Goal: Task Accomplishment & Management: Manage account settings

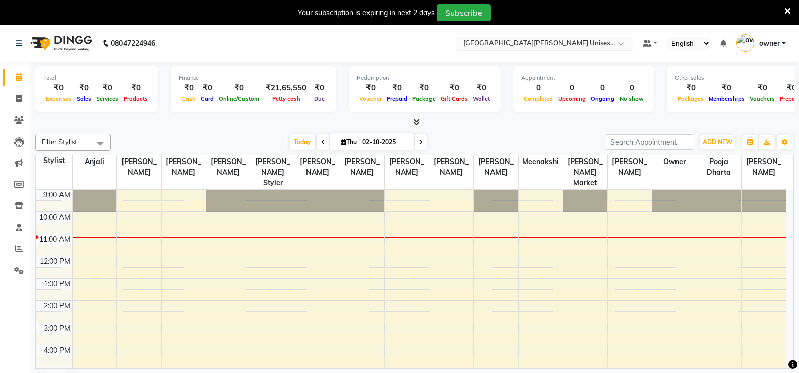
click at [550, 39] on input "text" at bounding box center [534, 44] width 146 height 10
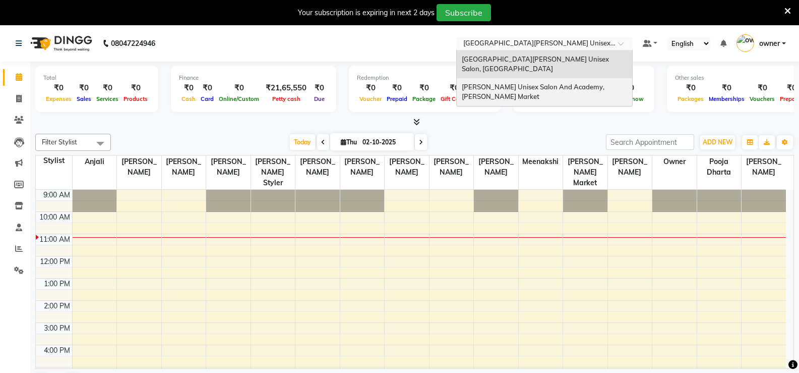
click at [572, 83] on span "[PERSON_NAME] Unisex Salon And Academy, [PERSON_NAME] Market" at bounding box center [534, 92] width 144 height 18
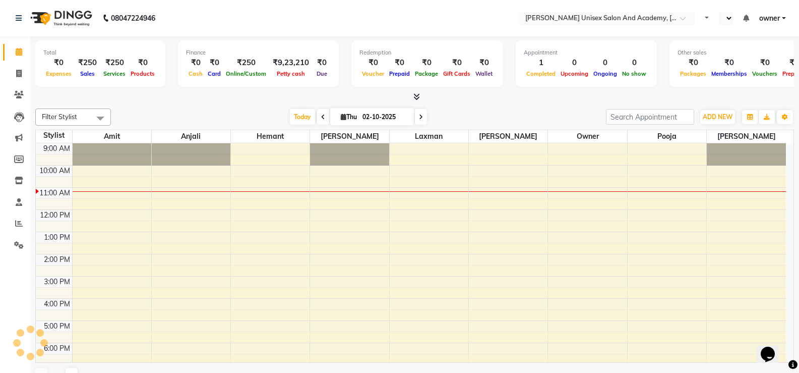
select select "en"
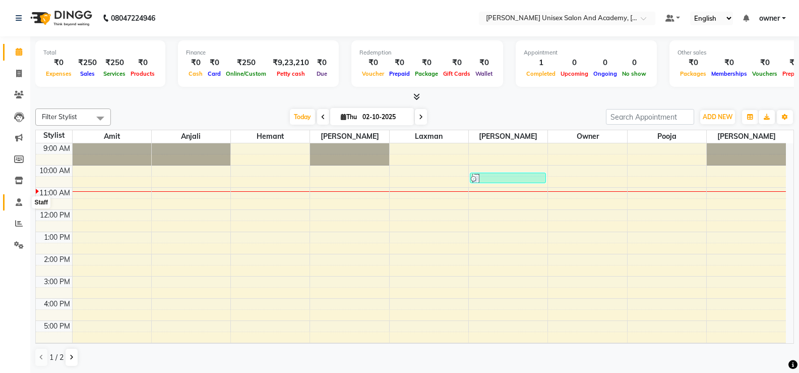
click at [20, 194] on link "Staff" at bounding box center [15, 202] width 24 height 17
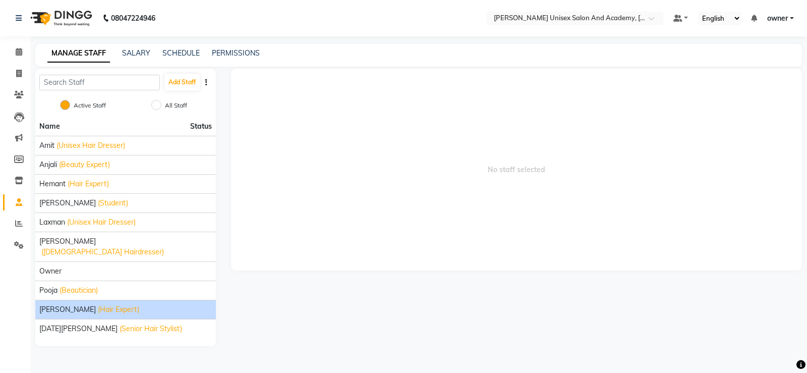
click at [167, 304] on div "sahil anand (Hair Expert)" at bounding box center [125, 309] width 172 height 11
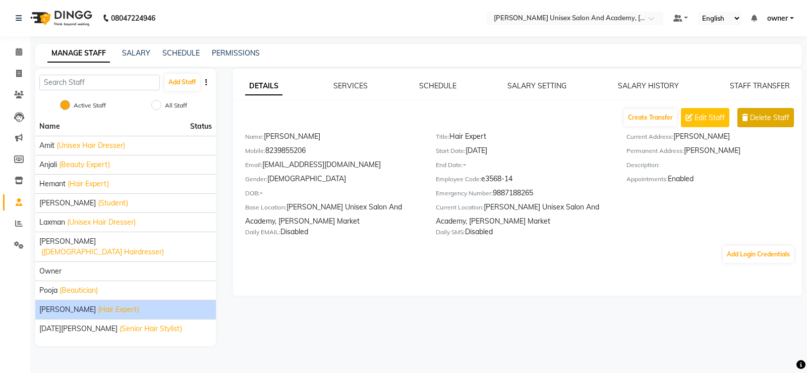
click at [755, 122] on span "Delete Staff" at bounding box center [769, 117] width 39 height 11
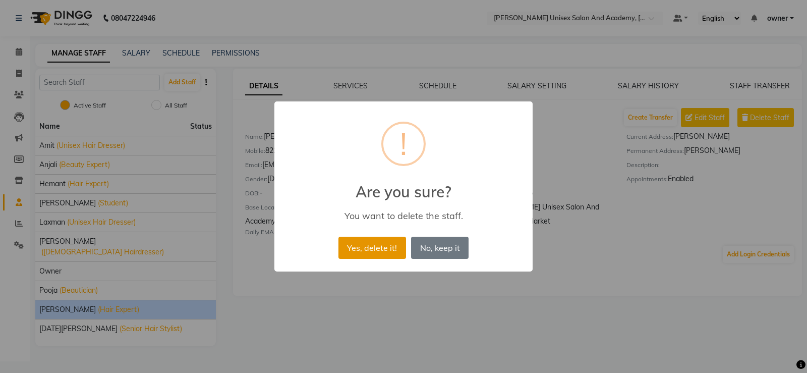
click at [377, 241] on button "Yes, delete it!" at bounding box center [372, 247] width 68 height 22
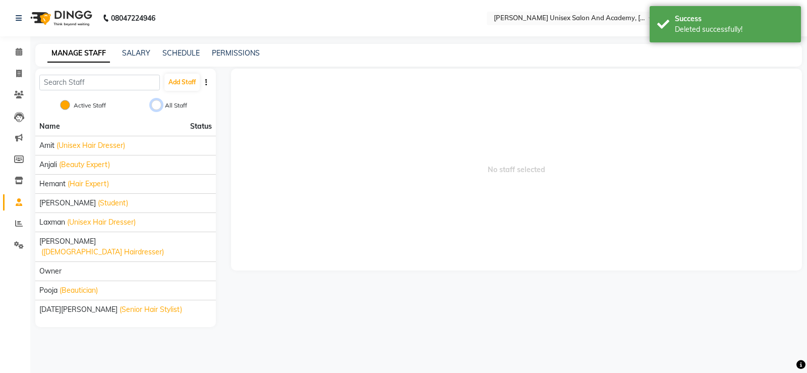
click at [157, 106] on input "All Staff" at bounding box center [156, 105] width 10 height 10
radio input "true"
radio input "false"
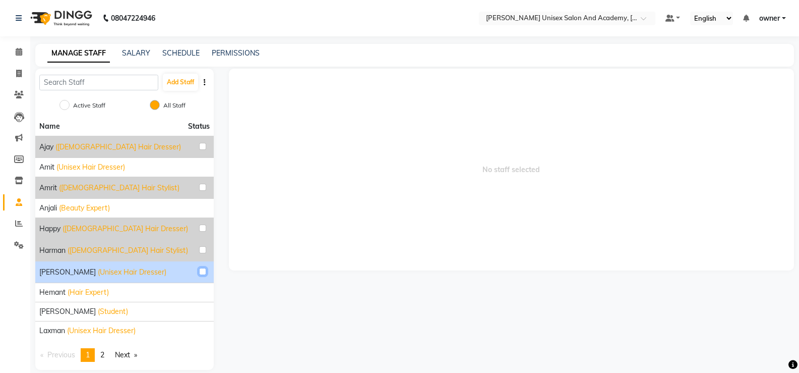
click at [203, 271] on input "checkbox" at bounding box center [202, 271] width 7 height 7
checkbox input "true"
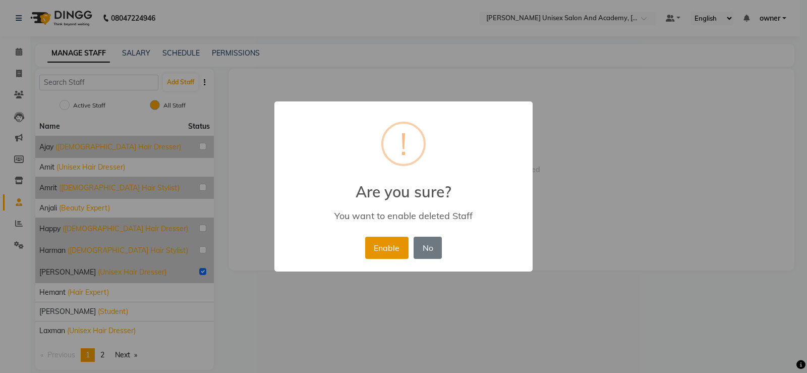
click at [390, 248] on button "Enable" at bounding box center [386, 247] width 43 height 22
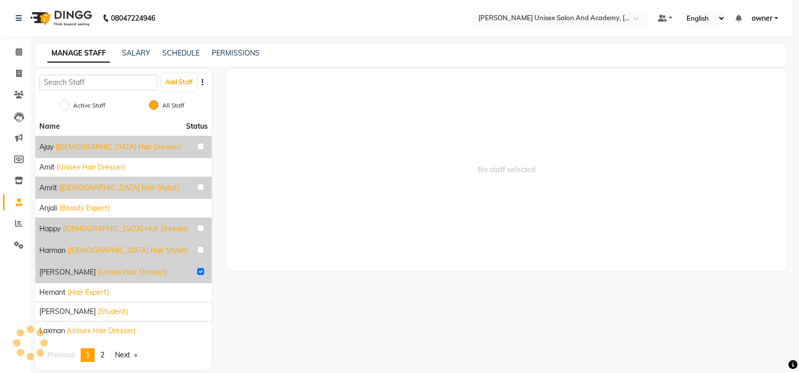
radio input "true"
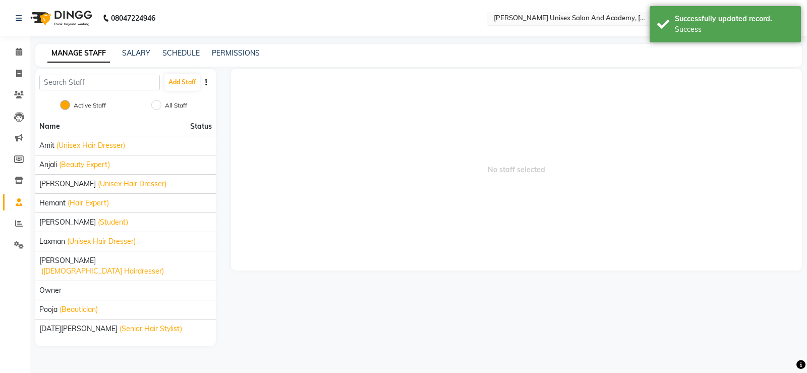
click at [592, 21] on input "text" at bounding box center [565, 19] width 146 height 10
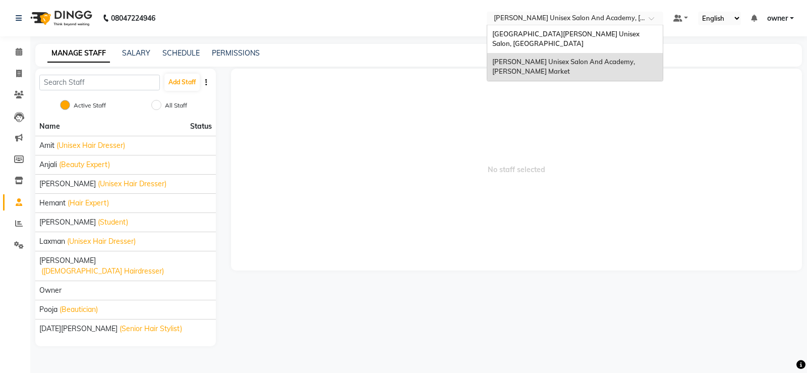
click at [560, 57] on span "[PERSON_NAME] Unisex Salon And Academy, [PERSON_NAME] Market" at bounding box center [564, 66] width 144 height 18
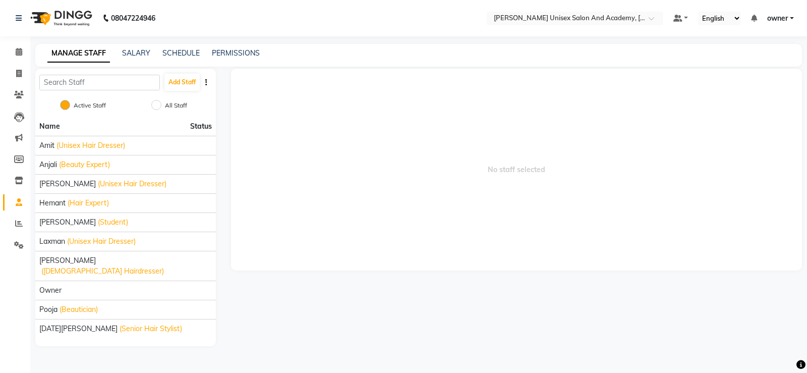
click at [156, 99] on div "Active Staff All Staff" at bounding box center [125, 106] width 181 height 21
click at [156, 109] on input "All Staff" at bounding box center [156, 105] width 10 height 10
radio input "true"
radio input "false"
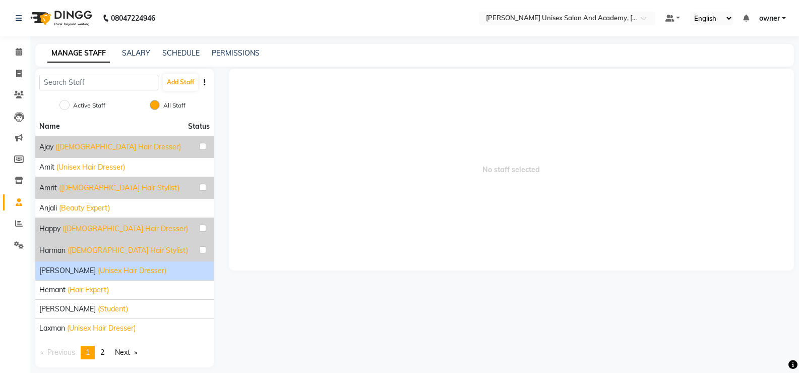
click at [114, 272] on span "(Unisex Hair Dresser)" at bounding box center [132, 270] width 69 height 11
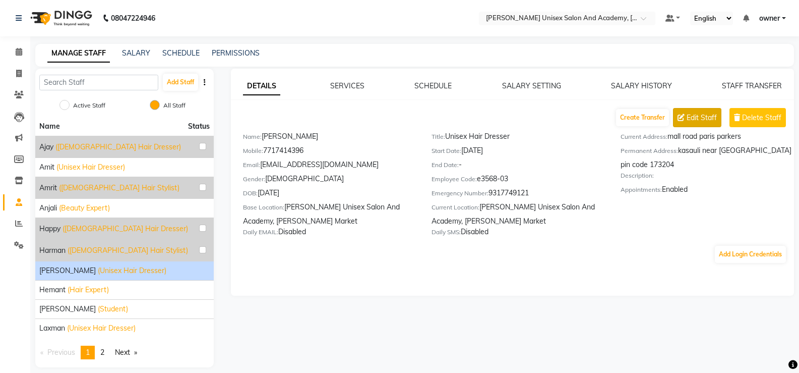
click at [696, 122] on span "Edit Staff" at bounding box center [702, 117] width 30 height 11
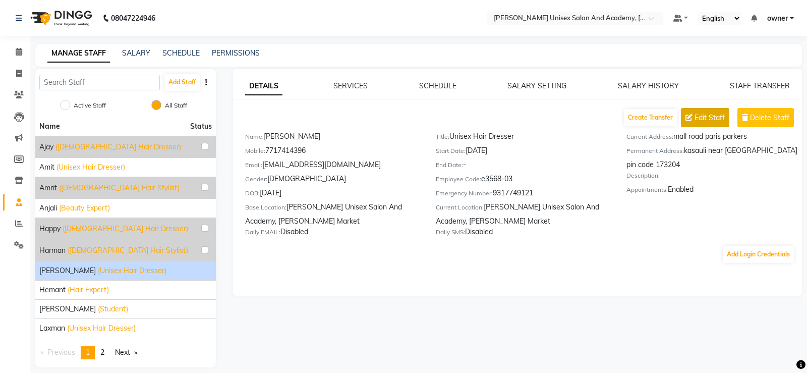
select select "male"
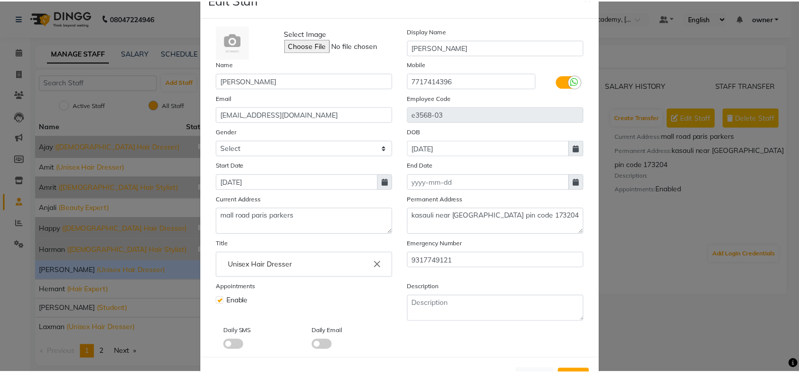
scroll to position [72, 0]
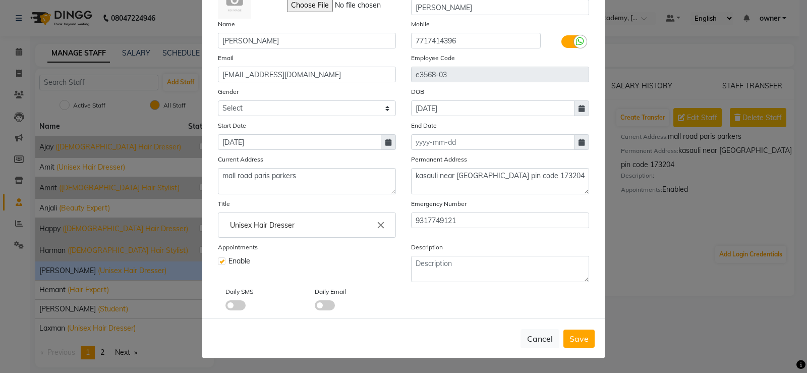
click at [319, 304] on span at bounding box center [325, 305] width 20 height 10
click at [315, 307] on input "checkbox" at bounding box center [315, 307] width 0 height 0
click at [586, 343] on button "Save" at bounding box center [578, 338] width 31 height 18
select select
checkbox input "false"
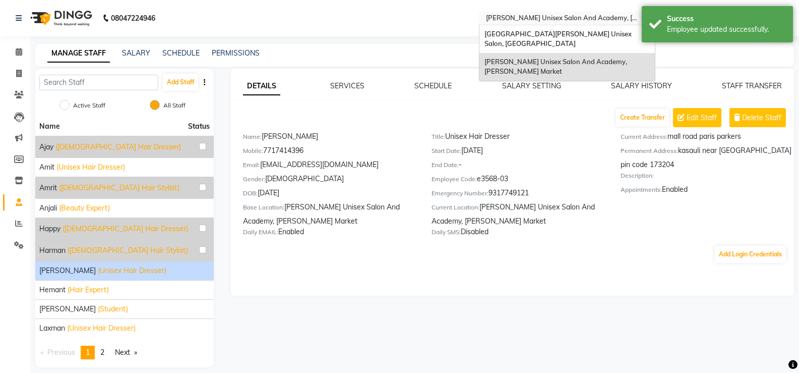
drag, startPoint x: 536, startPoint y: 19, endPoint x: 536, endPoint y: 24, distance: 5.1
click at [536, 19] on input "text" at bounding box center [557, 19] width 146 height 10
click at [544, 34] on span "Paris Parkers Unisex Salon, Mall Road" at bounding box center [559, 39] width 149 height 18
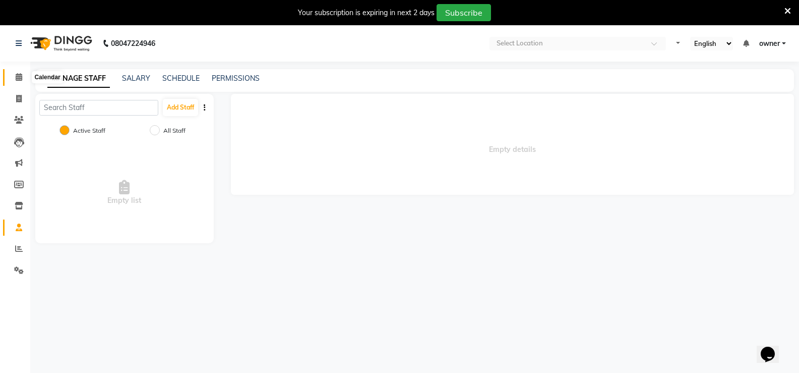
select select "en"
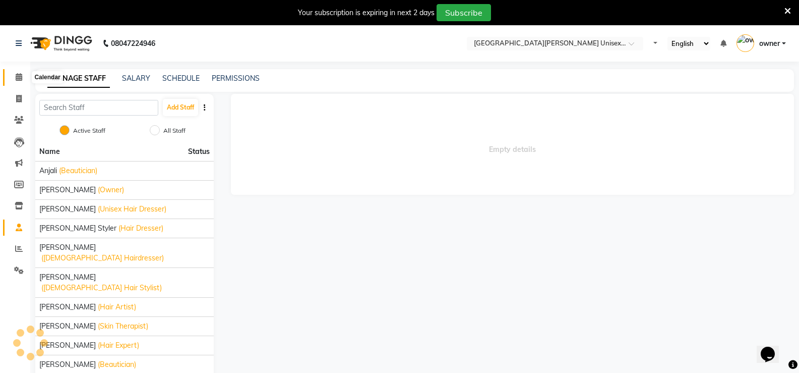
click at [11, 77] on span at bounding box center [19, 78] width 18 height 12
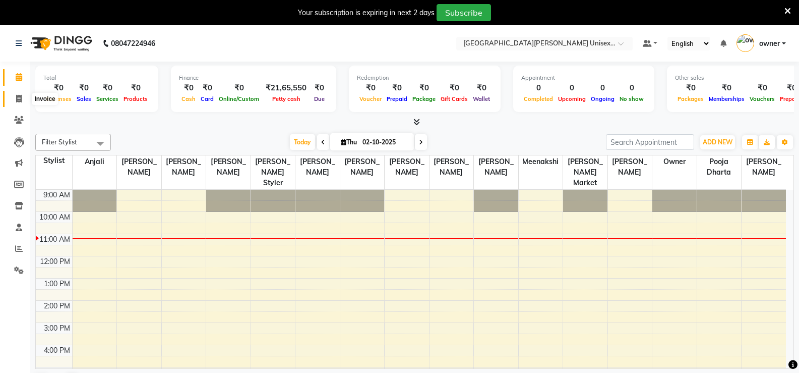
click at [23, 101] on span at bounding box center [19, 99] width 18 height 12
select select "service"
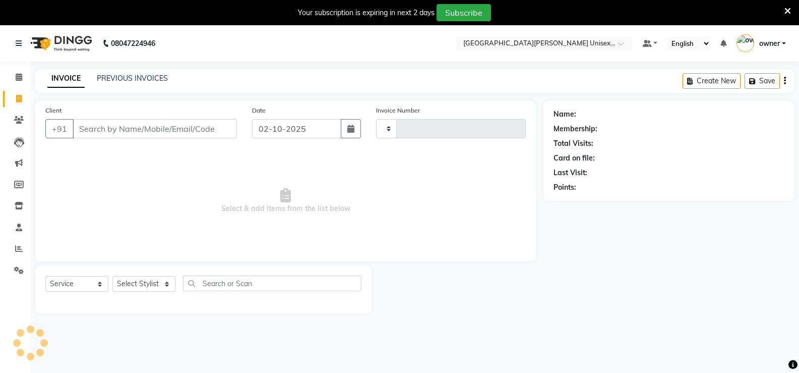
type input "3494"
select select "7055"
click at [122, 77] on link "PREVIOUS INVOICES" at bounding box center [132, 78] width 71 height 9
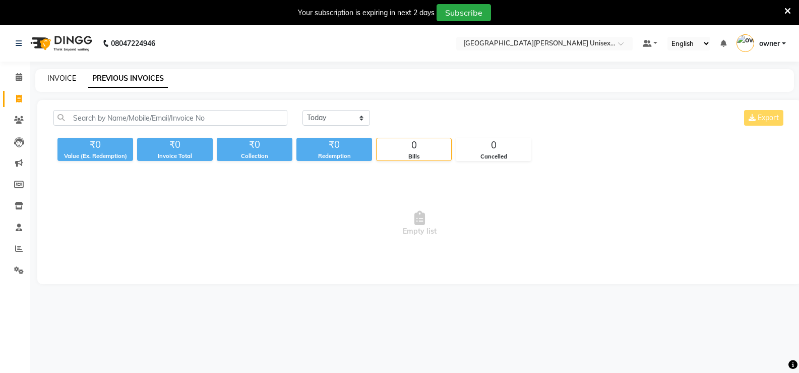
click at [71, 76] on link "INVOICE" at bounding box center [61, 78] width 29 height 9
select select "service"
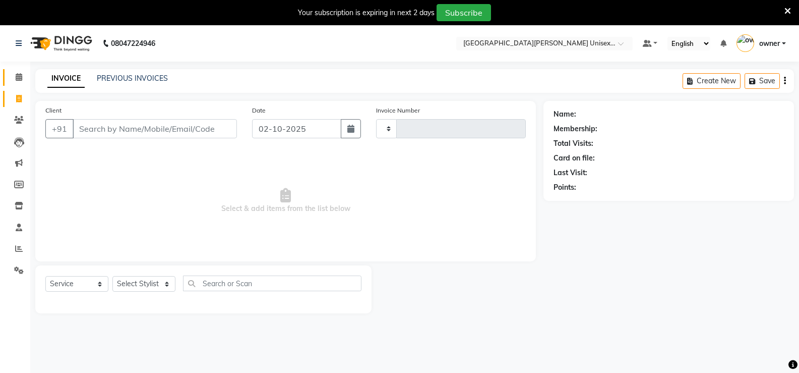
scroll to position [3, 0]
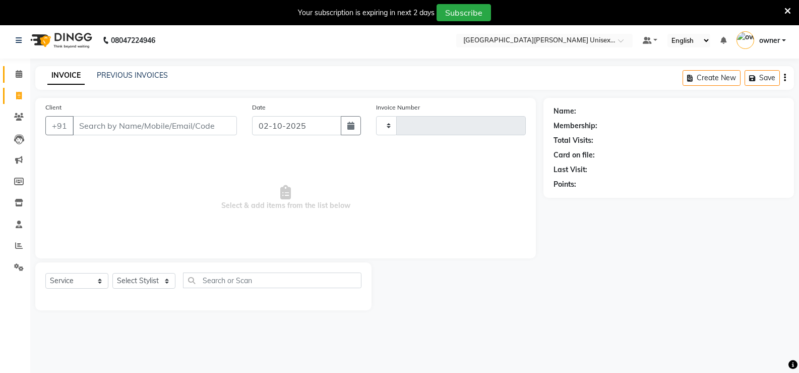
type input "3494"
select select "7055"
click at [138, 74] on link "PREVIOUS INVOICES" at bounding box center [132, 75] width 71 height 9
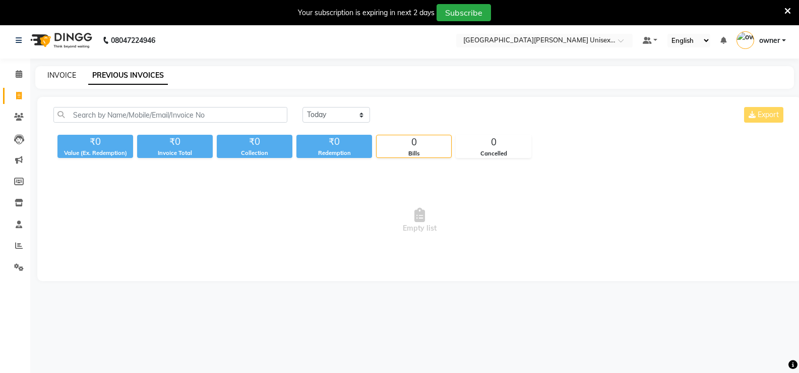
drag, startPoint x: 80, startPoint y: 72, endPoint x: 65, endPoint y: 76, distance: 16.1
click at [79, 72] on div "INVOICE PREVIOUS INVOICES" at bounding box center [408, 75] width 747 height 11
click at [65, 76] on link "INVOICE" at bounding box center [61, 75] width 29 height 9
select select "7055"
select select "service"
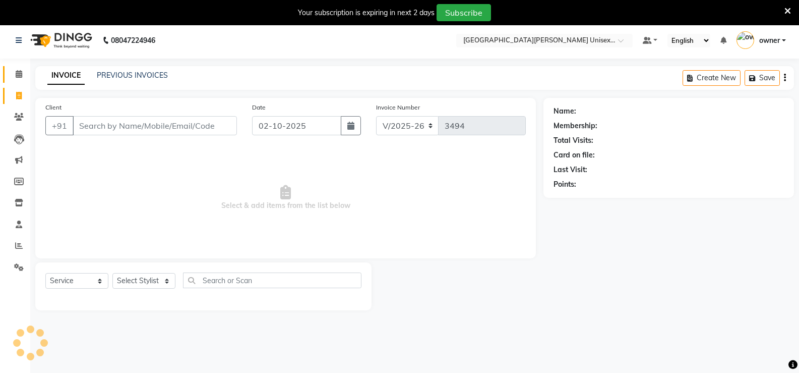
click at [15, 80] on link "Calendar" at bounding box center [15, 74] width 24 height 17
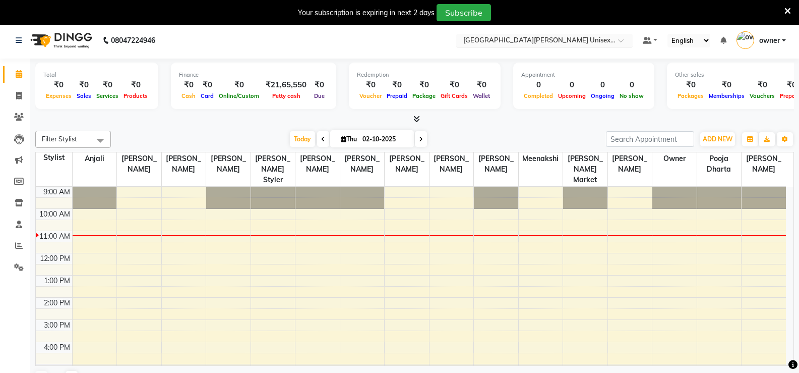
drag, startPoint x: 554, startPoint y: 32, endPoint x: 553, endPoint y: 43, distance: 11.1
click at [553, 32] on nav "08047224946 Select Location × Paris Parkers Unisex Salon, Mall Road Default Pan…" at bounding box center [399, 40] width 799 height 36
click at [553, 45] on input "text" at bounding box center [534, 41] width 146 height 10
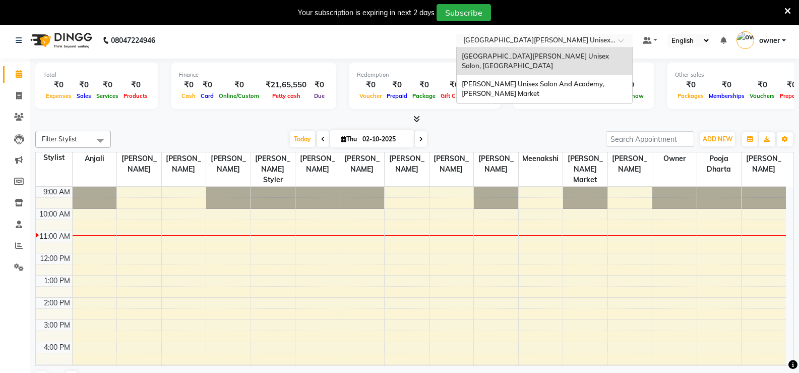
click at [558, 80] on span "[PERSON_NAME] Unisex Salon And Academy, [PERSON_NAME] Market" at bounding box center [534, 89] width 144 height 18
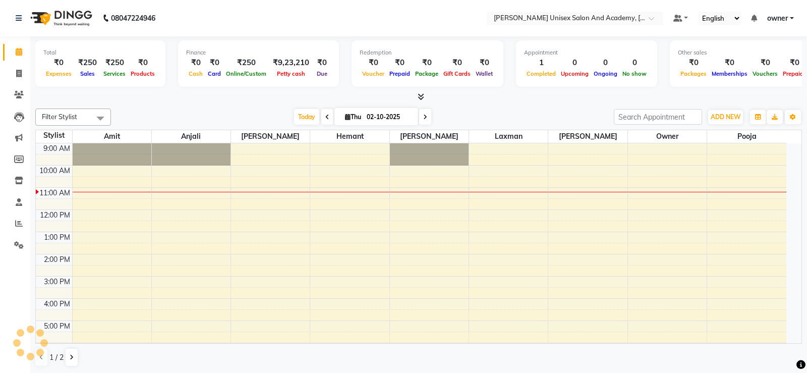
select select "en"
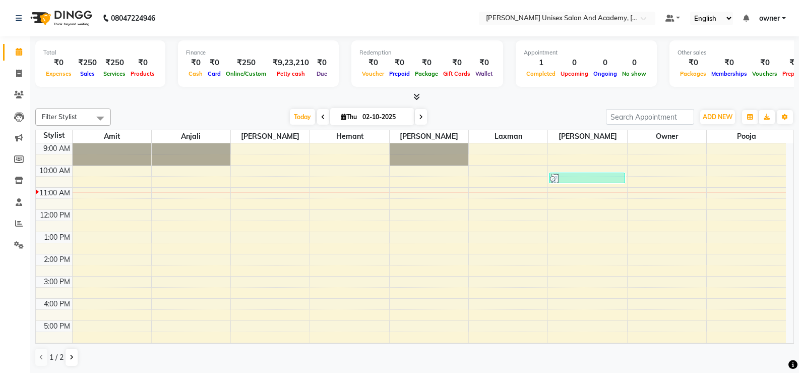
click at [317, 116] on span at bounding box center [323, 117] width 12 height 16
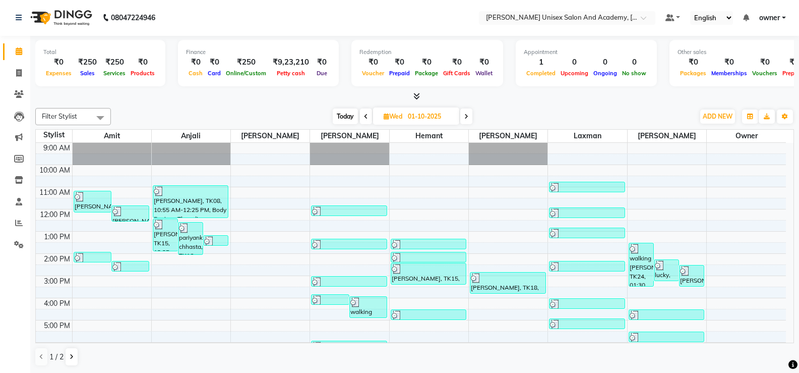
click at [343, 117] on span "Today" at bounding box center [345, 116] width 25 height 16
type input "02-10-2025"
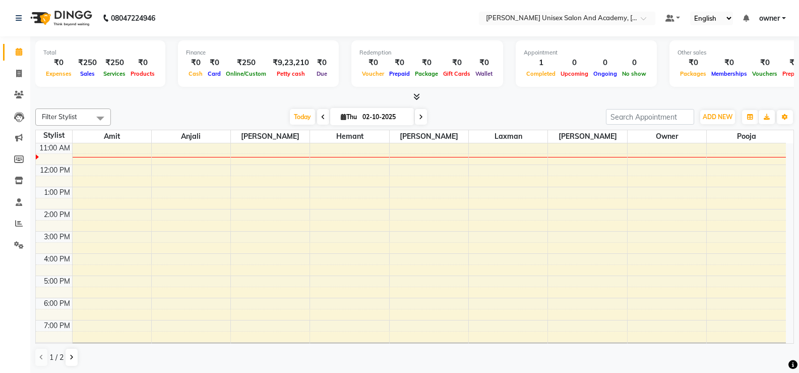
scroll to position [1, 0]
